Goal: Information Seeking & Learning: Learn about a topic

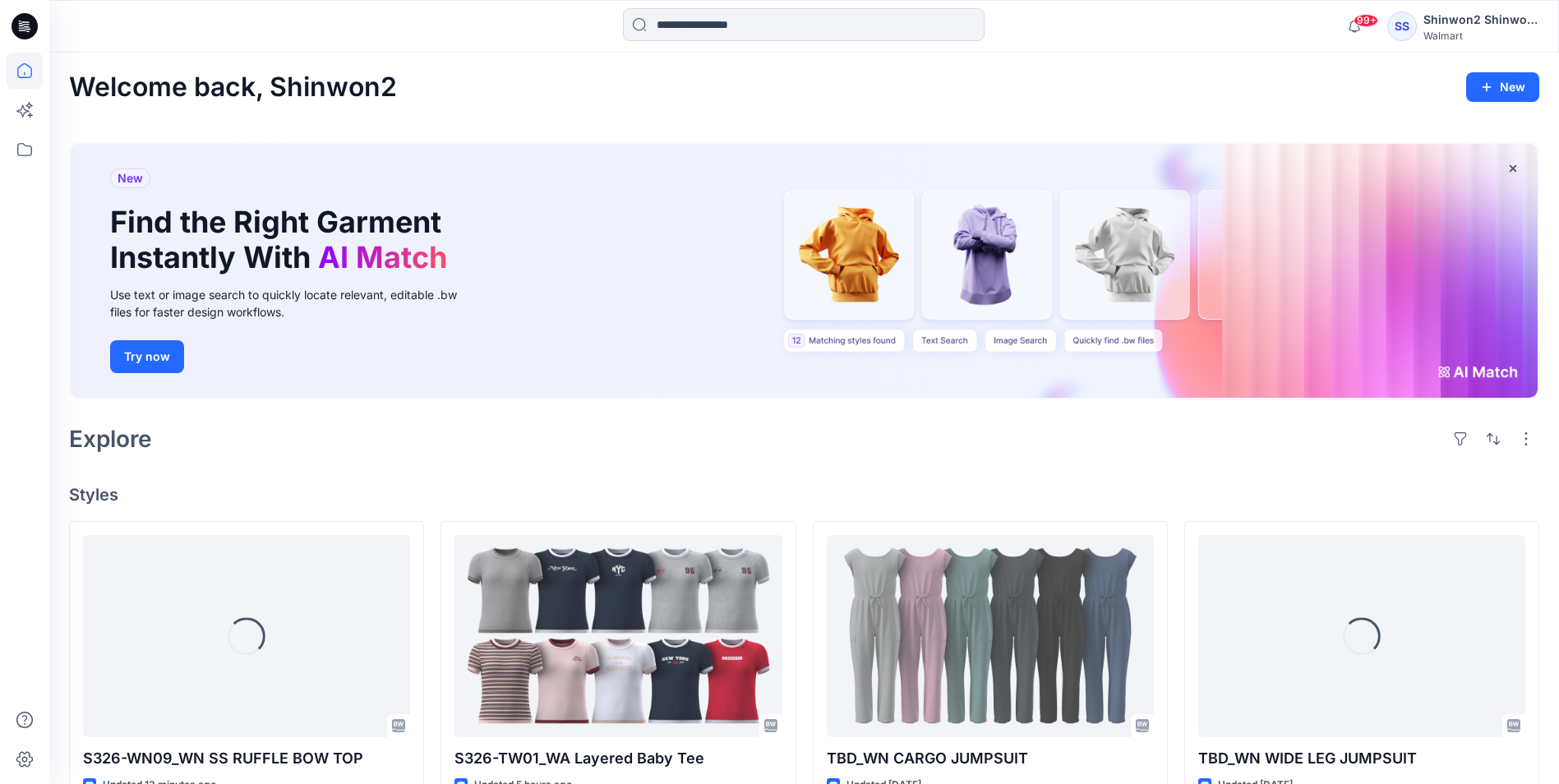
scroll to position [247, 0]
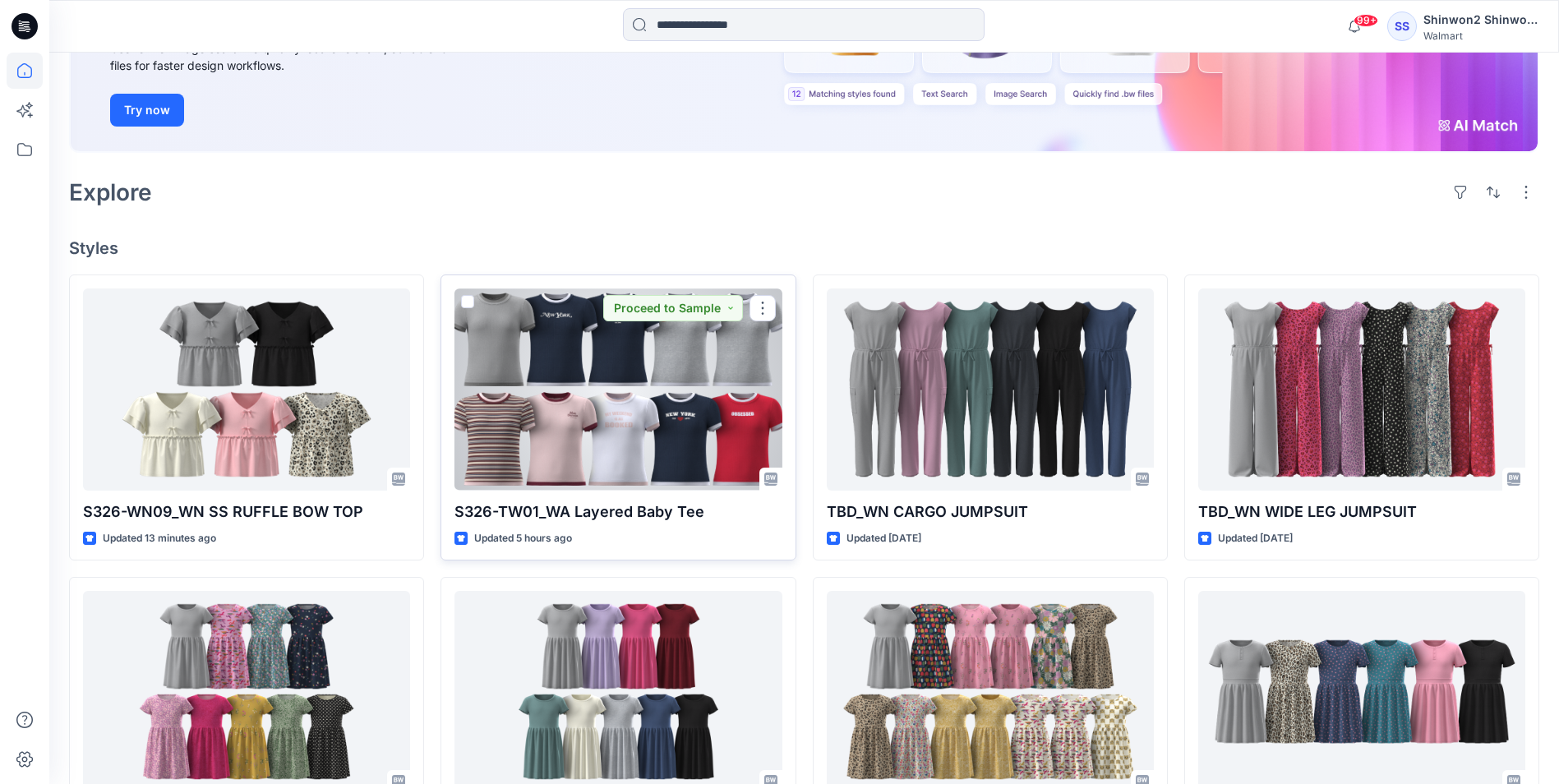
click at [674, 498] on div "S326-TW01_WA Layered Baby Tee Updated 5 hours ago Proceed to Sample" at bounding box center [618, 417] width 355 height 286
click at [696, 462] on div at bounding box center [618, 389] width 328 height 202
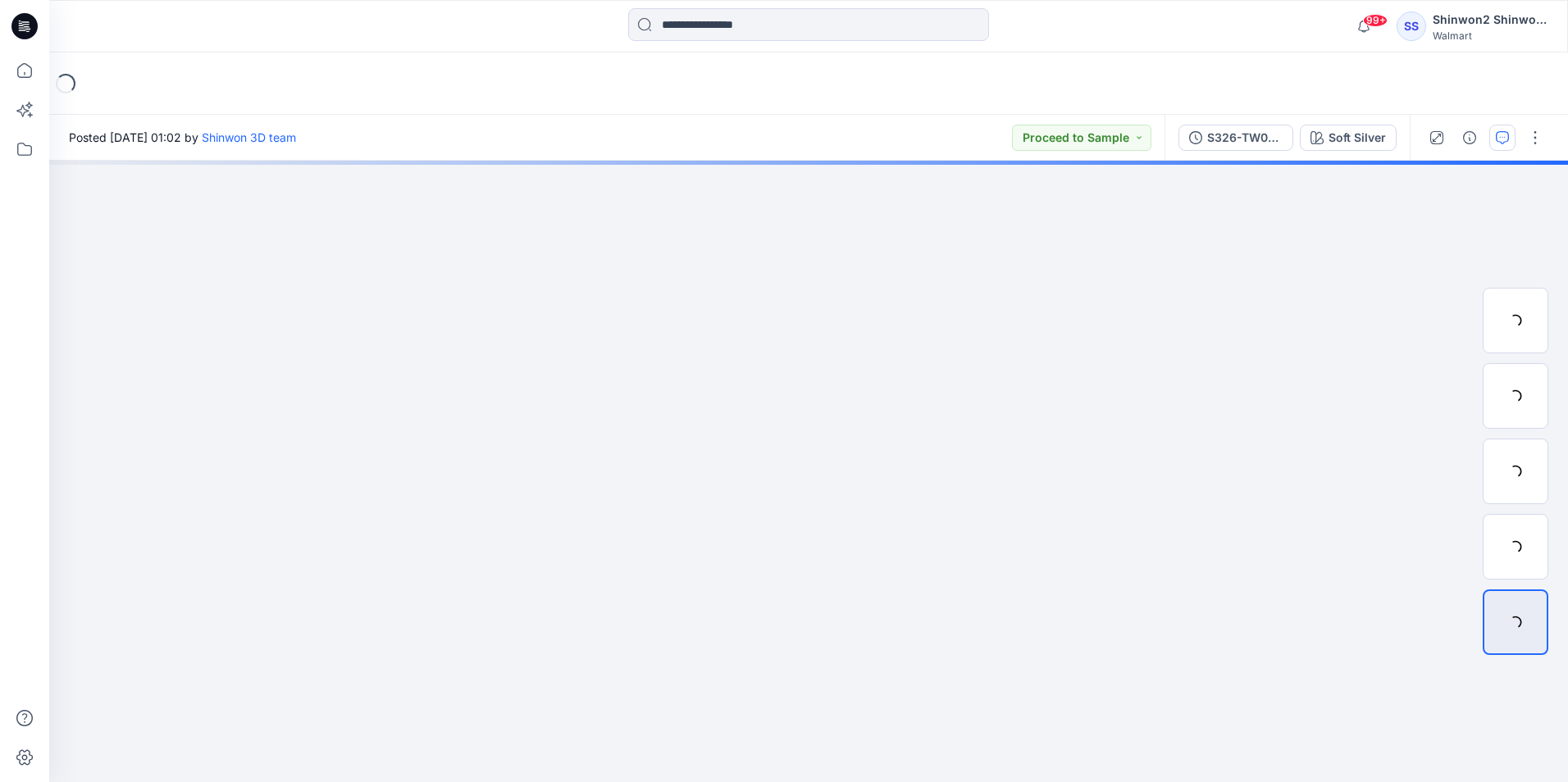
click at [1502, 142] on icon "button" at bounding box center [1502, 138] width 13 height 13
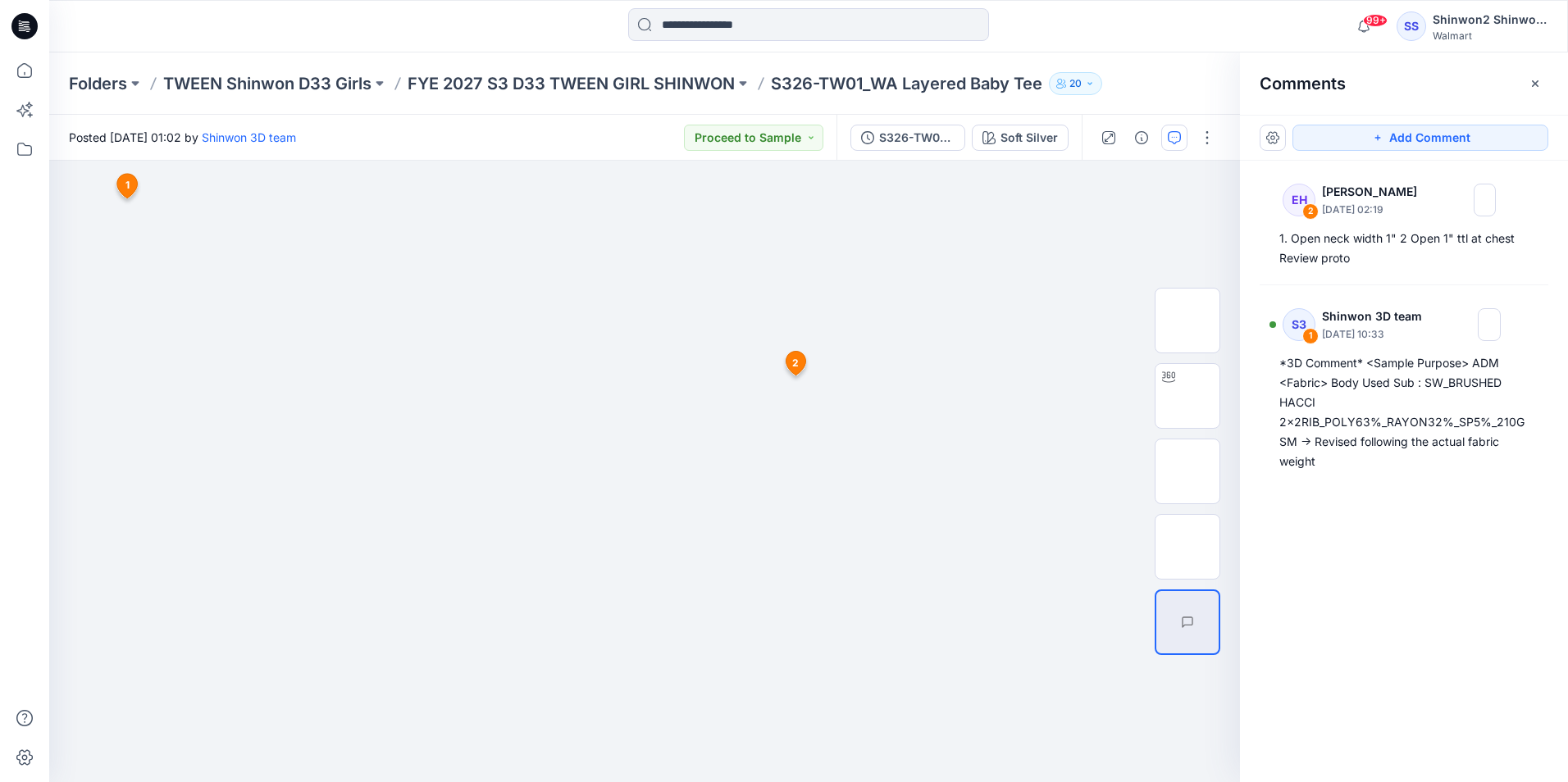
click at [1256, 353] on div "EH 2 [PERSON_NAME] [DATE] 02:19 1. Open neck width 1" 2 Open 1" ttl at chest Re…" at bounding box center [1404, 441] width 328 height 561
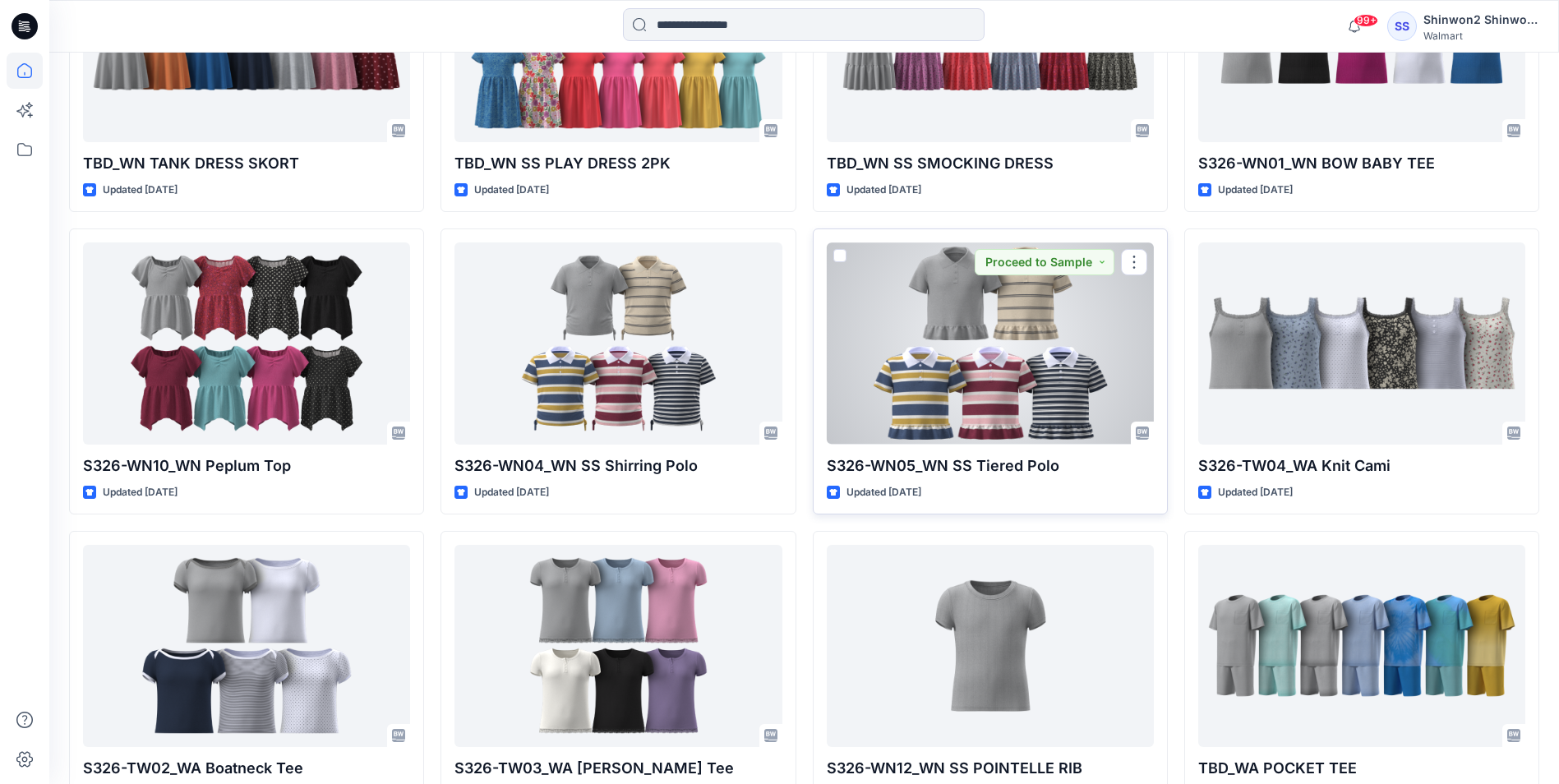
scroll to position [1365, 0]
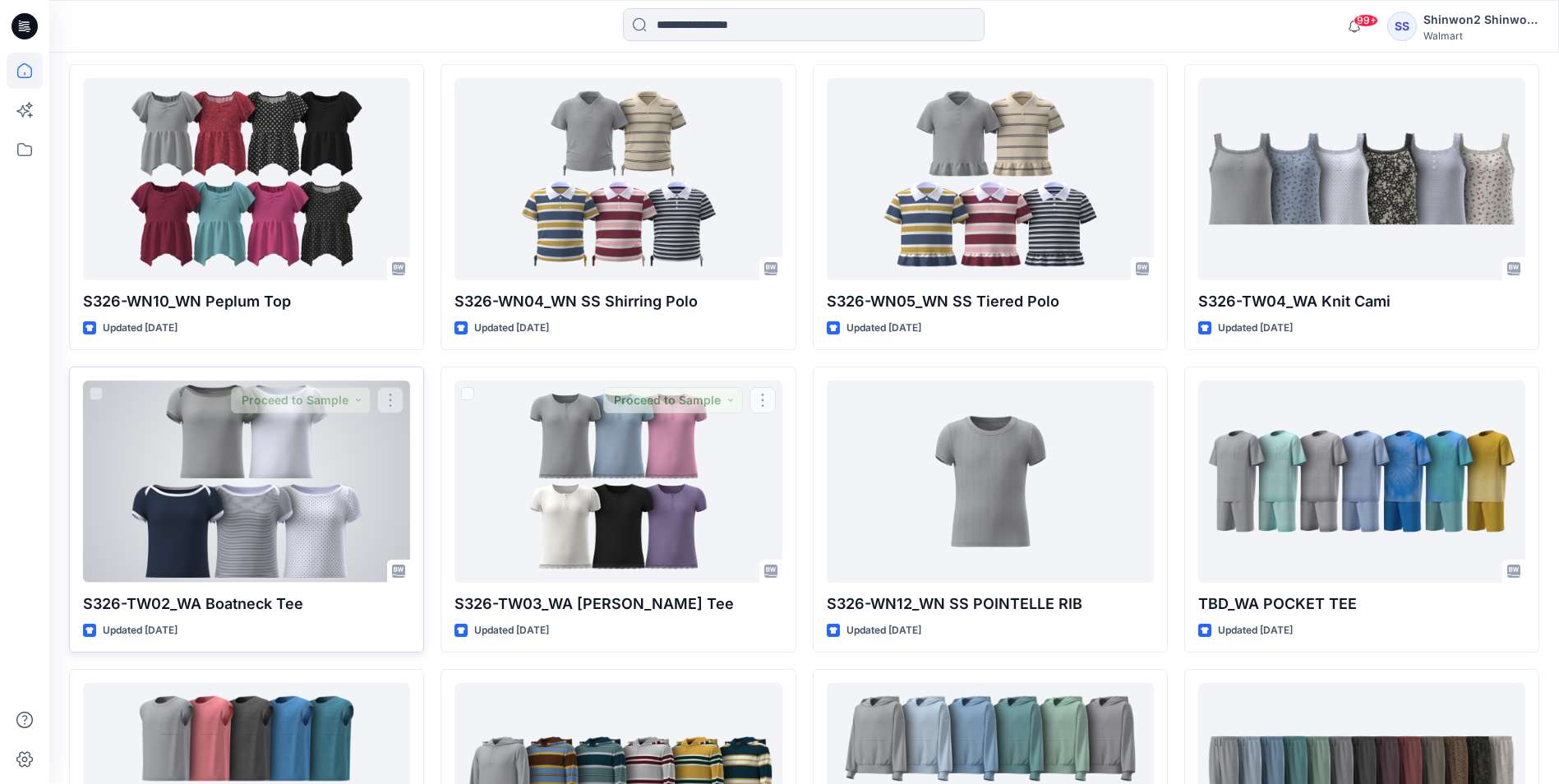
click at [210, 482] on div at bounding box center [247, 481] width 328 height 202
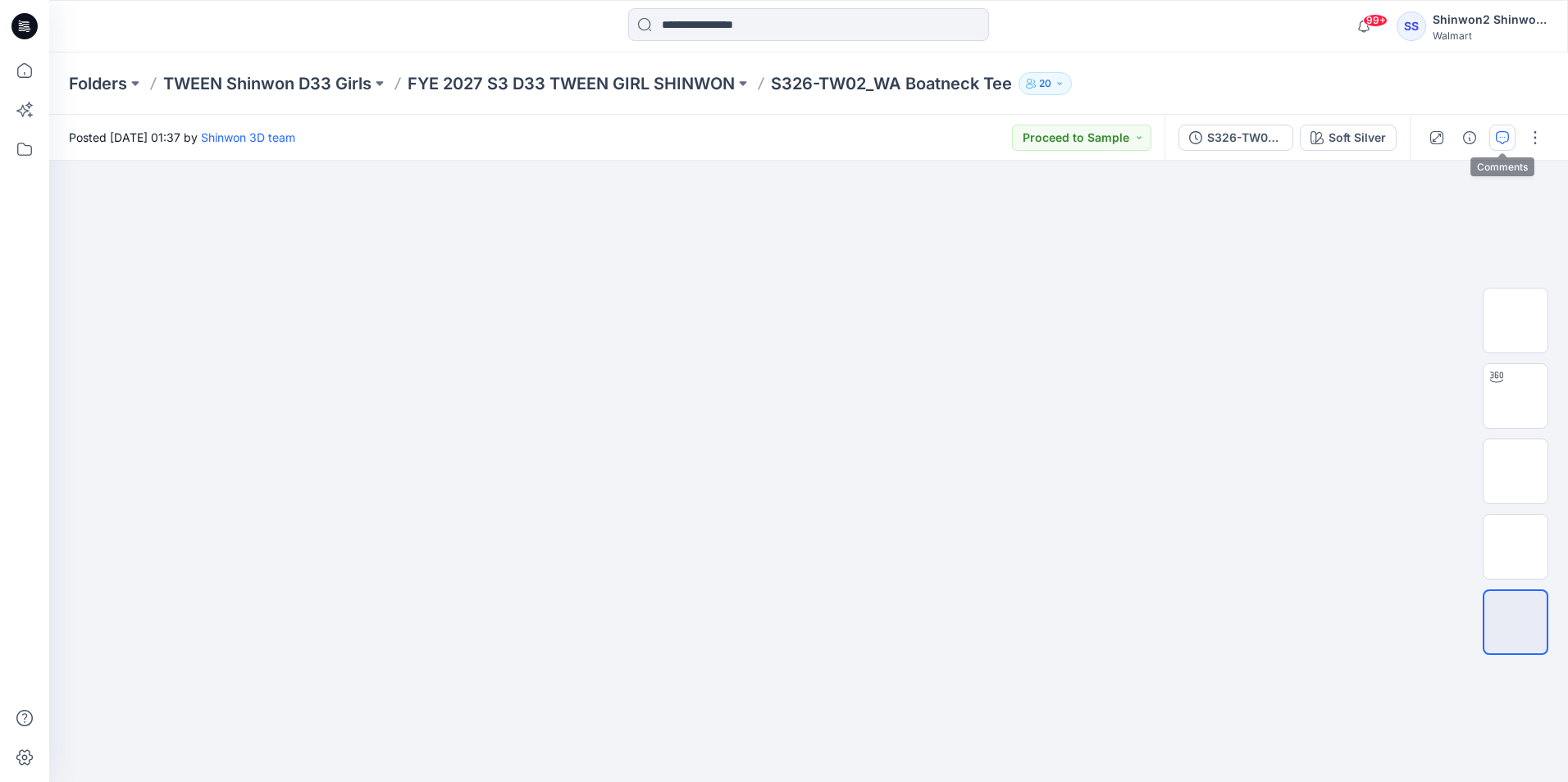
click at [1512, 140] on button "button" at bounding box center [1502, 138] width 27 height 27
